Goal: Transaction & Acquisition: Download file/media

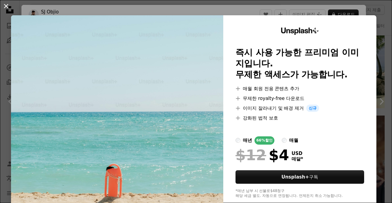
click at [9, 9] on button "An X shape" at bounding box center [5, 5] width 7 height 7
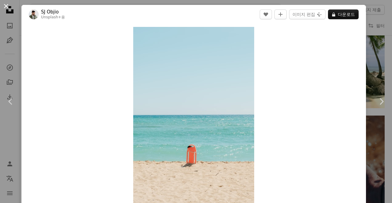
click at [10, 10] on button "An X shape" at bounding box center [5, 5] width 7 height 7
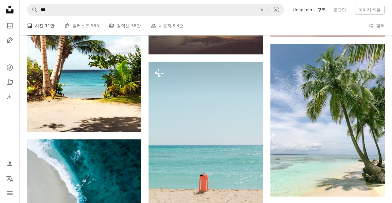
scroll to position [282, 0]
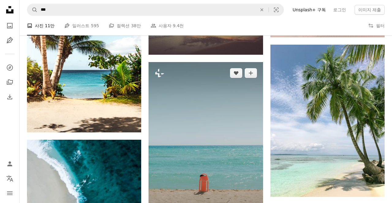
click at [164, 105] on img at bounding box center [205, 146] width 114 height 168
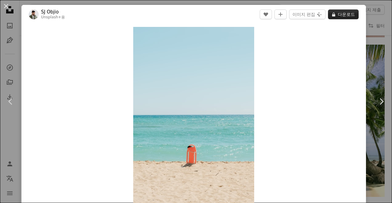
click at [353, 15] on button "A lock 다운로드" at bounding box center [343, 14] width 31 height 10
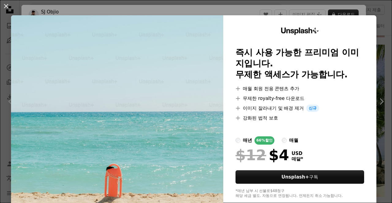
scroll to position [23, 0]
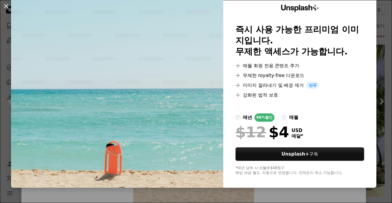
click at [295, 115] on div "매월" at bounding box center [293, 117] width 9 height 7
click at [259, 118] on div "66% 할인" at bounding box center [264, 118] width 20 height 8
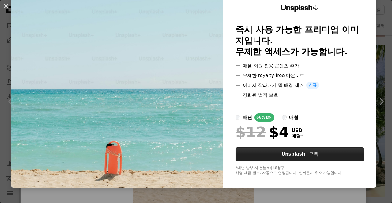
click at [309, 154] on strong "Unsplash+" at bounding box center [295, 155] width 28 height 6
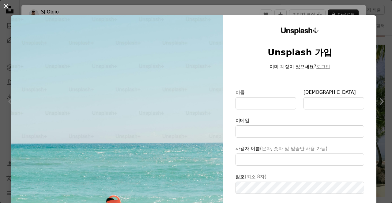
click at [5, 7] on button "An X shape" at bounding box center [5, 5] width 7 height 7
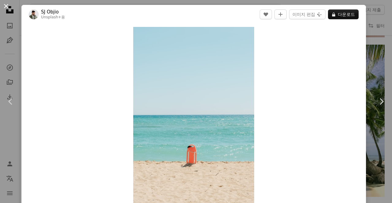
click at [6, 6] on button "An X shape" at bounding box center [5, 5] width 7 height 7
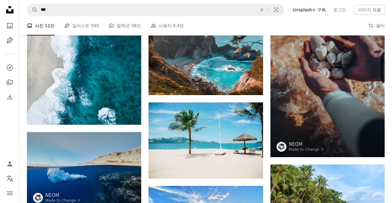
scroll to position [501, 0]
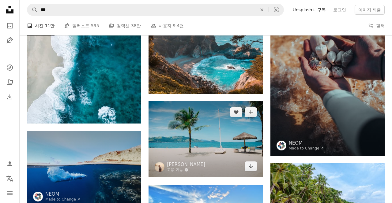
click at [253, 124] on img at bounding box center [205, 139] width 114 height 76
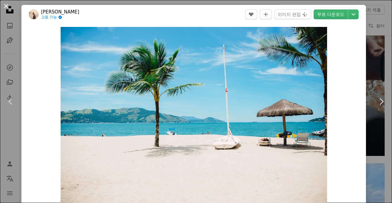
click at [10, 6] on button "An X shape" at bounding box center [5, 5] width 7 height 7
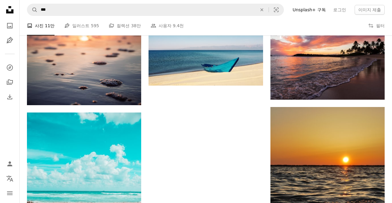
scroll to position [1790, 0]
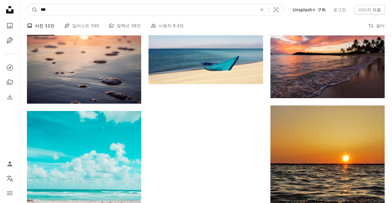
click at [55, 11] on input "***" at bounding box center [146, 10] width 217 height 12
type input "*"
type input "**"
click at [27, 4] on button "A magnifying glass" at bounding box center [32, 10] width 10 height 12
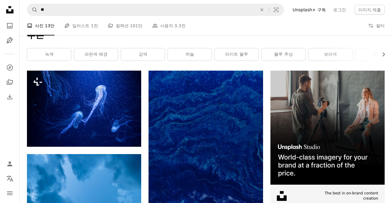
scroll to position [39, 0]
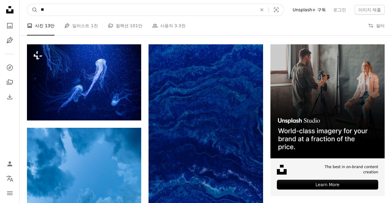
click at [56, 10] on input "**" at bounding box center [146, 10] width 217 height 12
type input "*"
type input "***"
click button "A magnifying glass" at bounding box center [32, 10] width 10 height 12
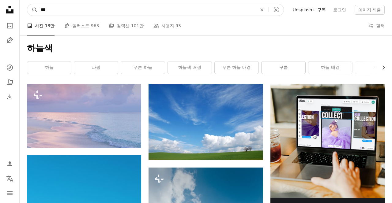
click at [69, 9] on input "***" at bounding box center [146, 10] width 217 height 12
type input "*"
type input "***"
click at [27, 4] on button "A magnifying glass" at bounding box center [32, 10] width 10 height 12
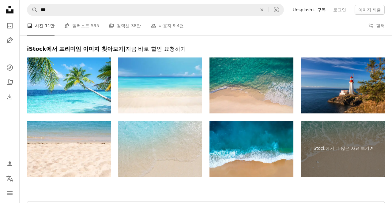
scroll to position [2050, 0]
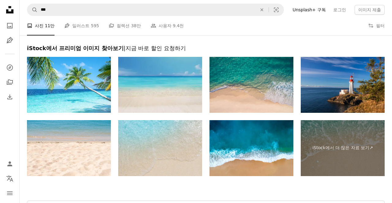
click at [164, 83] on img at bounding box center [160, 85] width 84 height 56
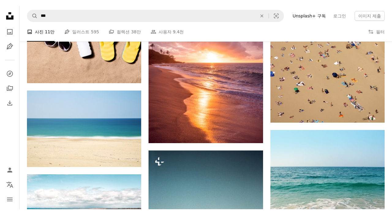
scroll to position [804, 0]
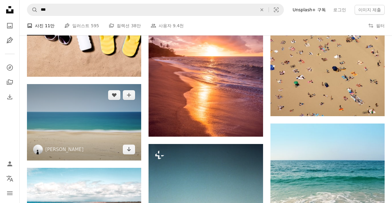
click at [73, 100] on img at bounding box center [84, 122] width 114 height 76
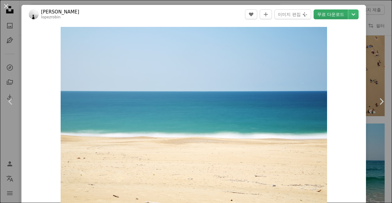
click at [336, 15] on link "무료 다운로드" at bounding box center [330, 14] width 34 height 10
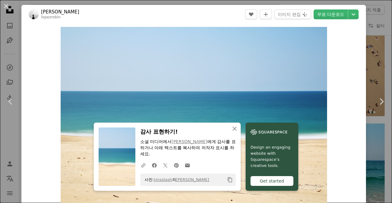
click at [229, 179] on icon "Copy content" at bounding box center [230, 180] width 6 height 6
click at [230, 180] on icon "Copy content" at bounding box center [230, 180] width 6 height 6
click at [286, 178] on div "Get started" at bounding box center [271, 181] width 43 height 10
click at [339, 138] on div "Zoom in" at bounding box center [193, 116] width 344 height 184
click at [230, 181] on icon "Copy content" at bounding box center [230, 180] width 6 height 6
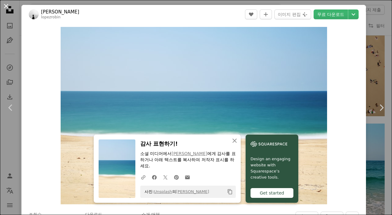
click at [7, 7] on button "An X shape" at bounding box center [5, 5] width 7 height 7
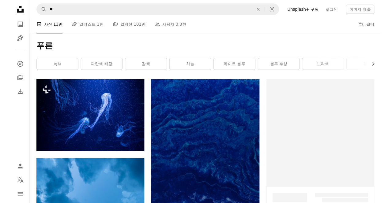
scroll to position [39, 0]
